Goal: Transaction & Acquisition: Register for event/course

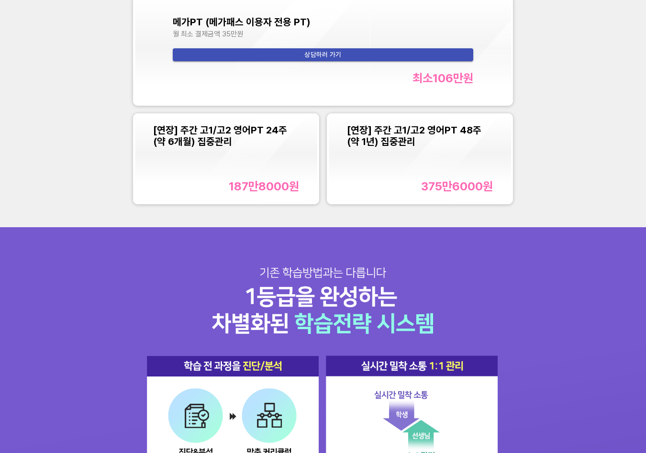
scroll to position [956, 0]
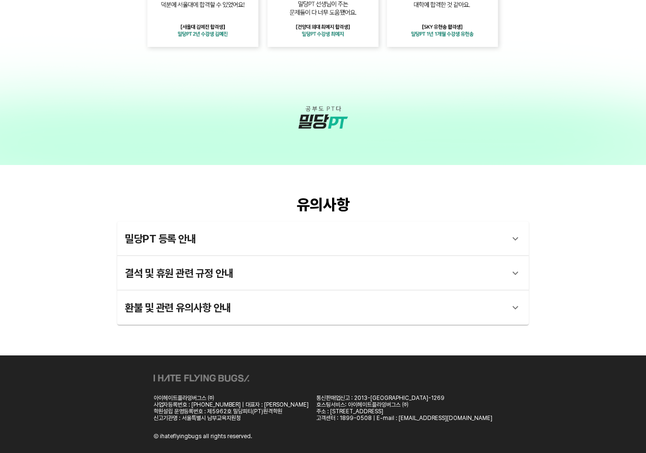
scroll to position [1920, 0]
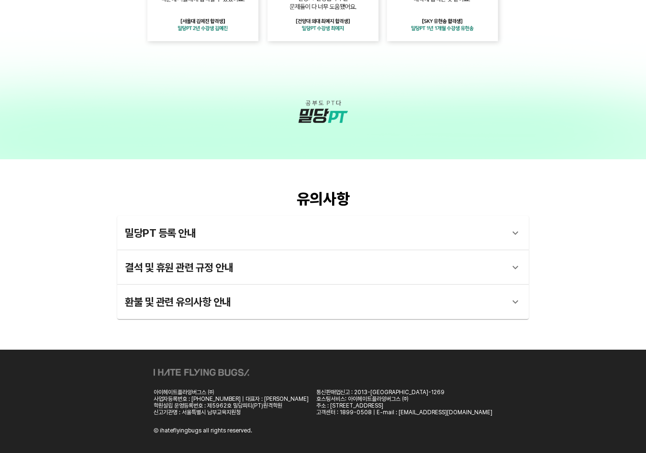
click at [282, 233] on div "밀당PT 등록 안내" at bounding box center [314, 232] width 379 height 23
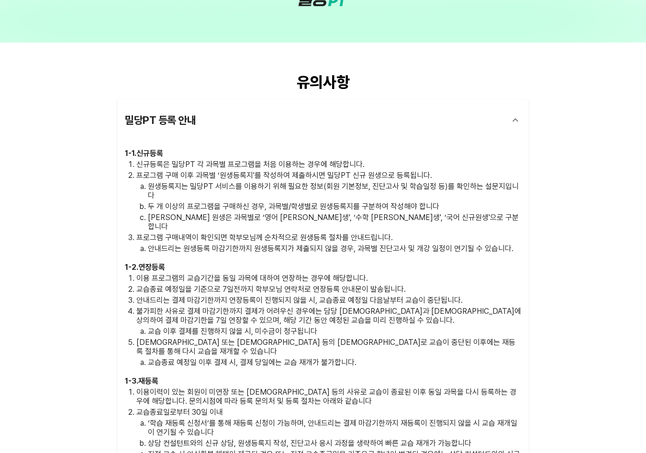
scroll to position [2056, 0]
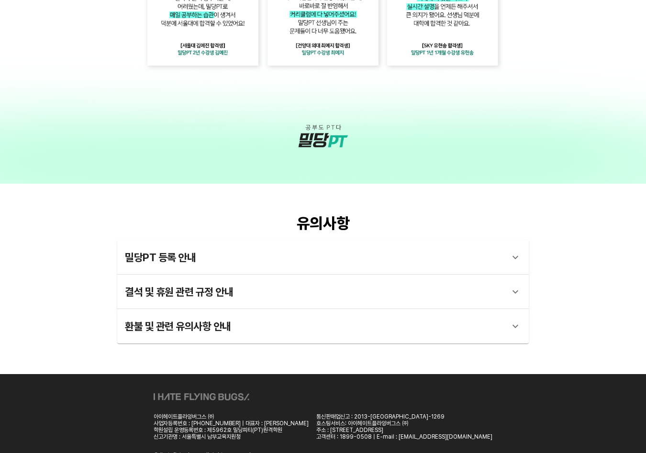
scroll to position [1920, 0]
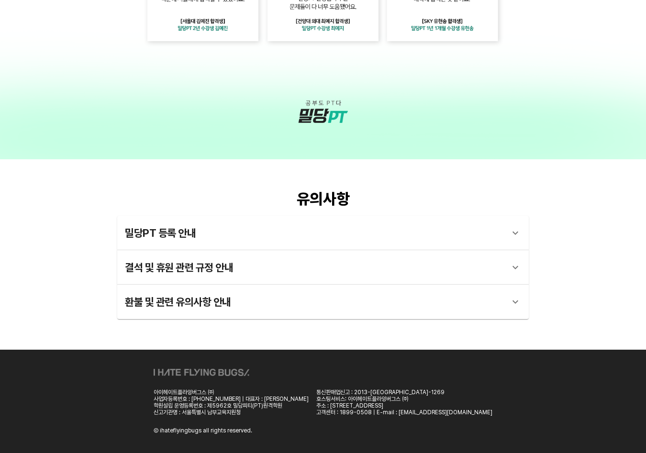
click at [215, 237] on div "밀당PT 등록 안내" at bounding box center [314, 232] width 379 height 23
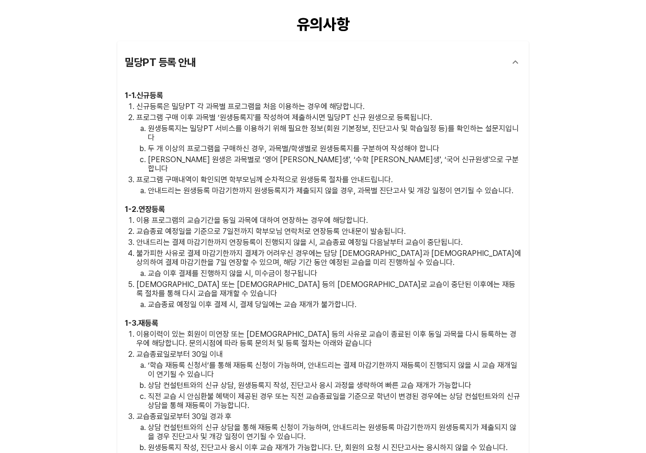
scroll to position [2112, 0]
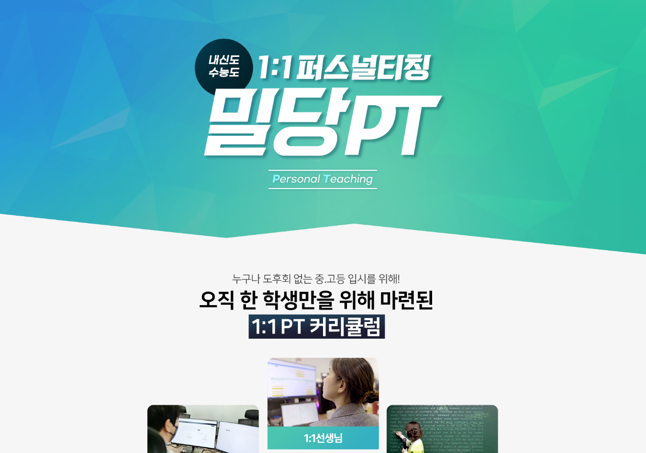
click at [432, 184] on img at bounding box center [323, 430] width 646 height 861
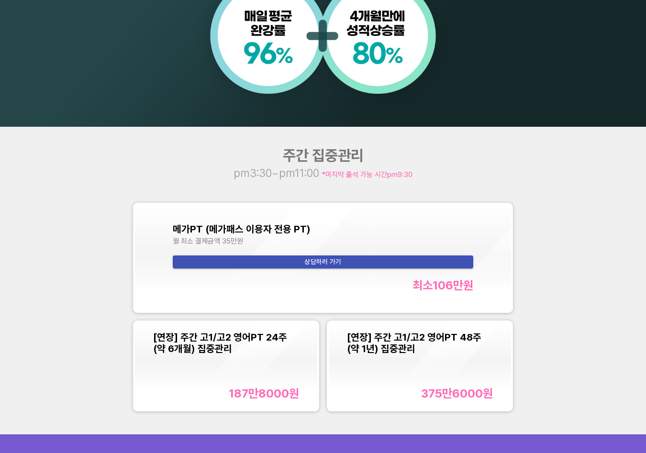
scroll to position [725, 0]
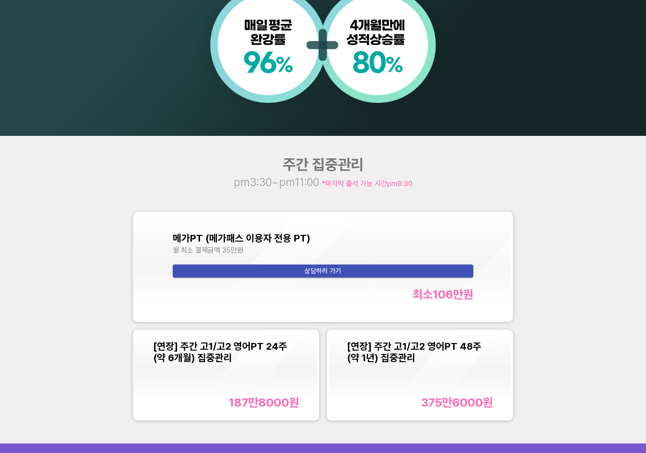
click at [404, 252] on div "월 최소 결제금액 35만원" at bounding box center [323, 250] width 301 height 9
click at [366, 298] on div "최소 106만 원" at bounding box center [323, 294] width 301 height 14
click at [213, 373] on div "[연장] 주간 고1/고2 영어PT 24주(약 6개월) 집중관리 187만8000 원" at bounding box center [226, 374] width 146 height 68
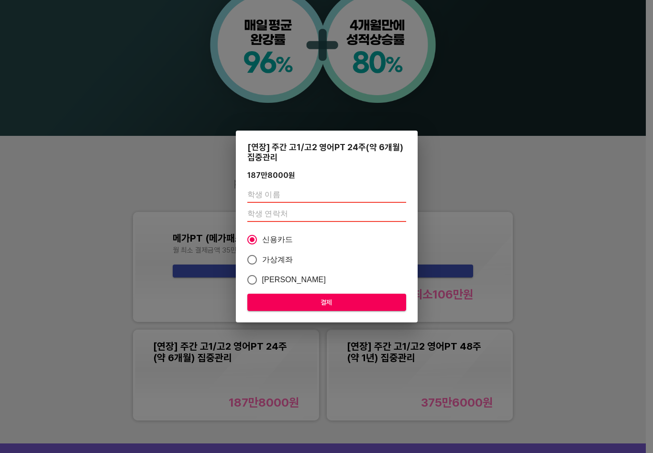
click at [524, 191] on div "[연장] 주간 고1/고2 영어PT 24주(약 6개월) 집중관리 187만8000 원 신용카드 가상계좌 카카오페이 결제" at bounding box center [326, 226] width 653 height 453
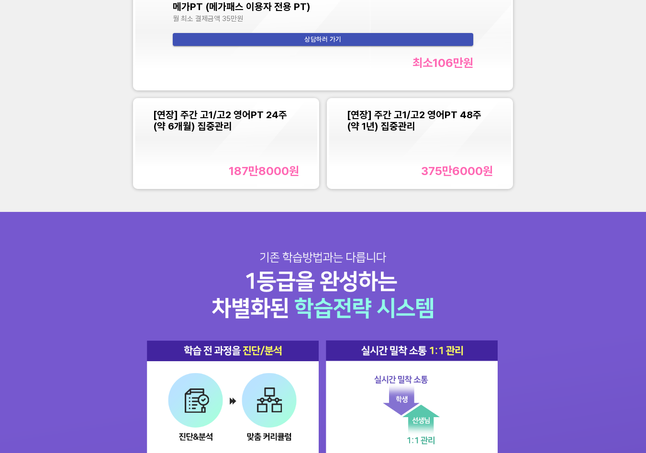
scroll to position [1004, 0]
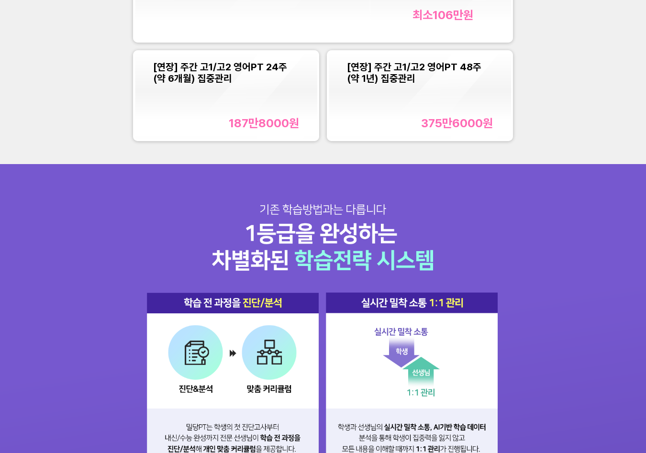
click at [111, 154] on div "주간 집중관리 pm3:30~pm11:00 *마지막 출석 가능 시간 pm9:30 메가PT (메가패스 이용자 전용 PT) 월 최소 결제금액 35만…" at bounding box center [323, 10] width 646 height 307
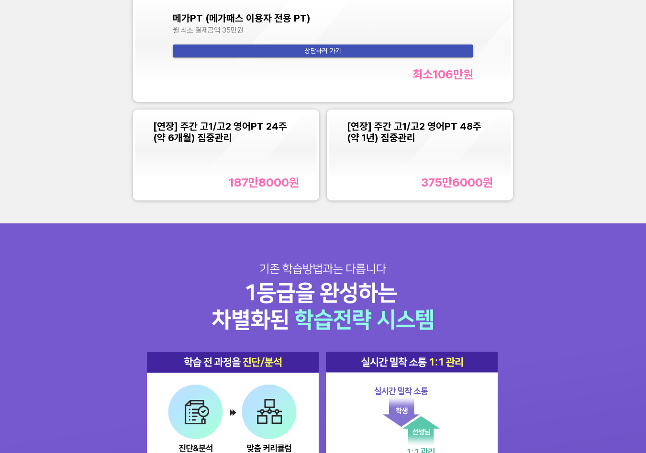
scroll to position [861, 0]
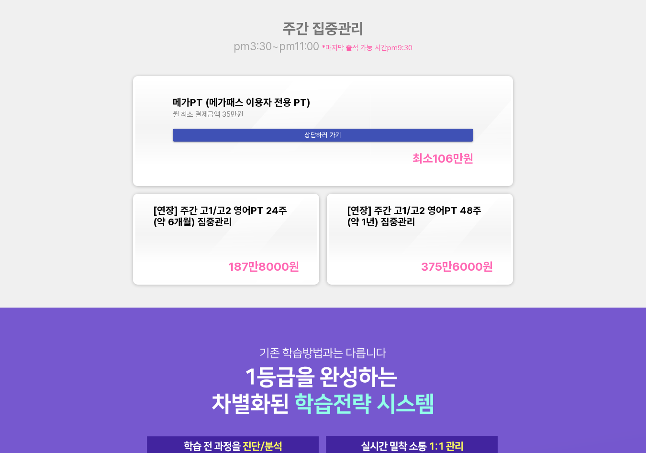
click at [248, 245] on div "[연장] 주간 고1/고2 영어PT 24주(약 6개월) 집중관리 187만8000 원" at bounding box center [226, 239] width 146 height 68
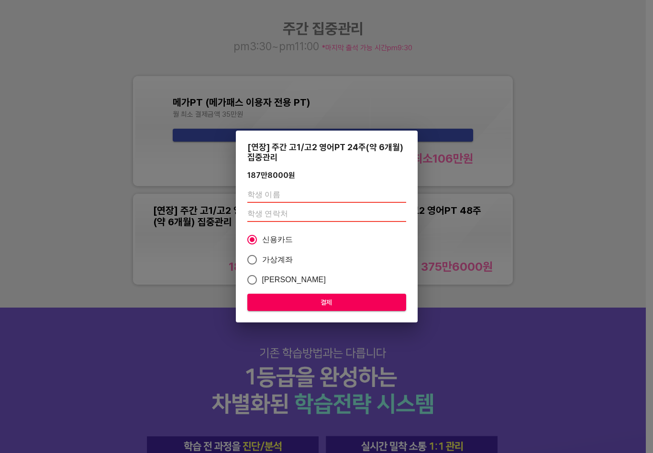
click at [303, 194] on input "text" at bounding box center [326, 194] width 159 height 15
type input "r"
type input "구지환"
click at [291, 214] on input "number" at bounding box center [326, 214] width 159 height 15
type input "01043249512"
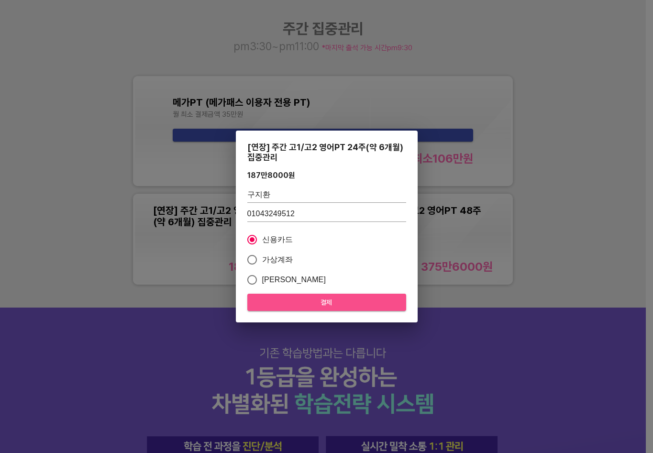
click at [329, 299] on span "결제" at bounding box center [326, 302] width 143 height 12
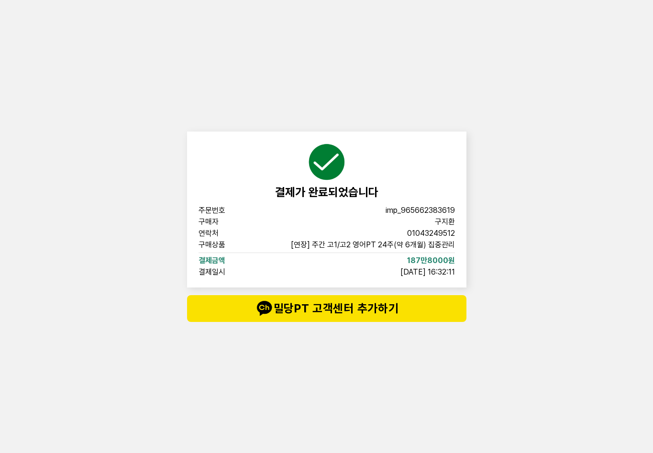
click at [557, 286] on div "결제가 완료되었습니다 주문번호 imp_[PHONE_NUMBER] 구매자 구지환 연락처 01043249512 구매상품 [연장] 주간 고1/고2 …" at bounding box center [326, 226] width 653 height 453
click at [140, 116] on div "결제가 완료되었습니다 주문번호 imp_[PHONE_NUMBER] 구매자 구지환 연락처 01043249512 구매상품 [연장] 주간 고1/고2 …" at bounding box center [326, 226] width 653 height 453
